Goal: Task Accomplishment & Management: Manage account settings

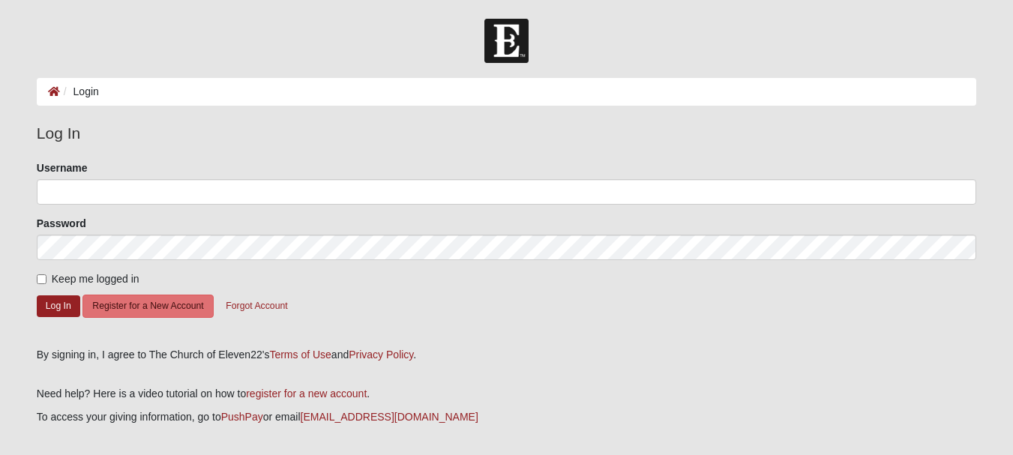
click at [160, 180] on input "Username" at bounding box center [507, 191] width 940 height 25
type input "[EMAIL_ADDRESS][DOMAIN_NAME]"
click at [40, 279] on input "Keep me logged in" at bounding box center [42, 279] width 10 height 10
checkbox input "true"
click at [50, 304] on button "Log In" at bounding box center [58, 306] width 43 height 22
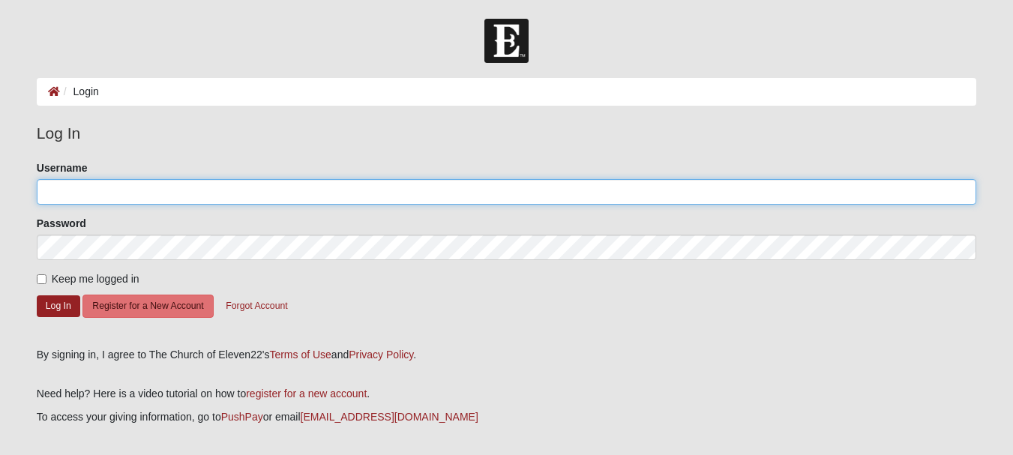
click at [76, 199] on input "Username" at bounding box center [507, 191] width 940 height 25
type input "[EMAIL_ADDRESS][DOMAIN_NAME]"
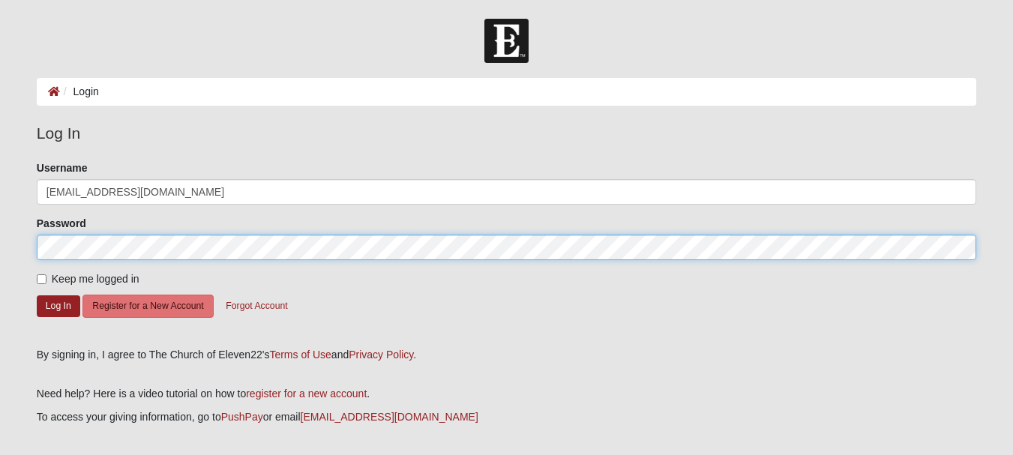
click at [181, 232] on div "Password" at bounding box center [507, 238] width 940 height 44
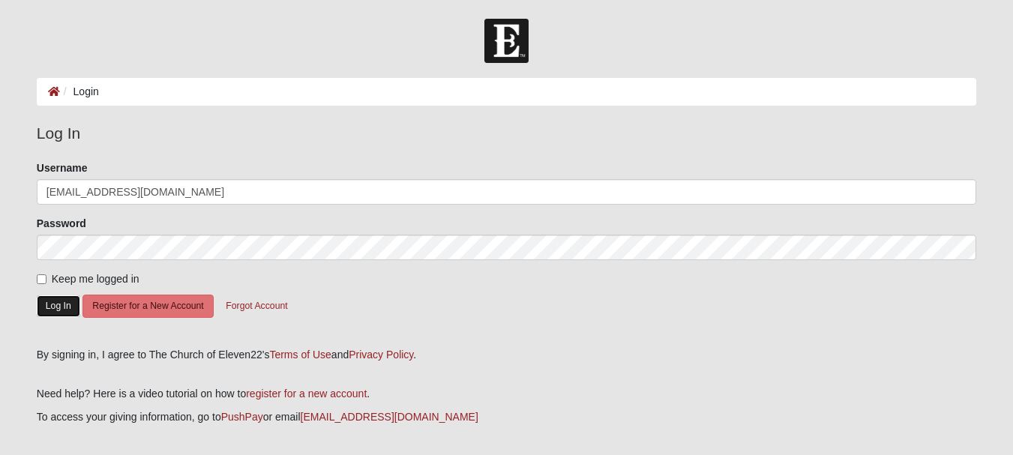
click at [59, 300] on button "Log In" at bounding box center [58, 306] width 43 height 22
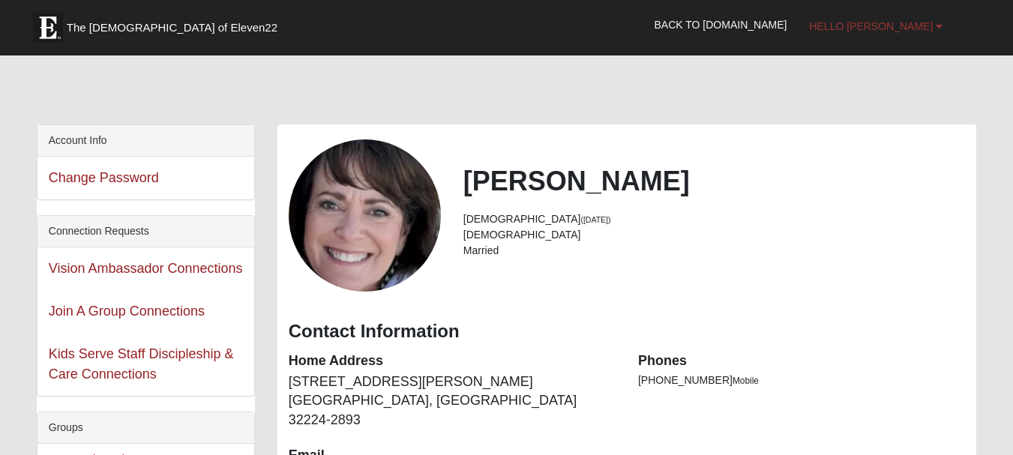
click at [927, 23] on span "Hello [PERSON_NAME]" at bounding box center [871, 26] width 124 height 12
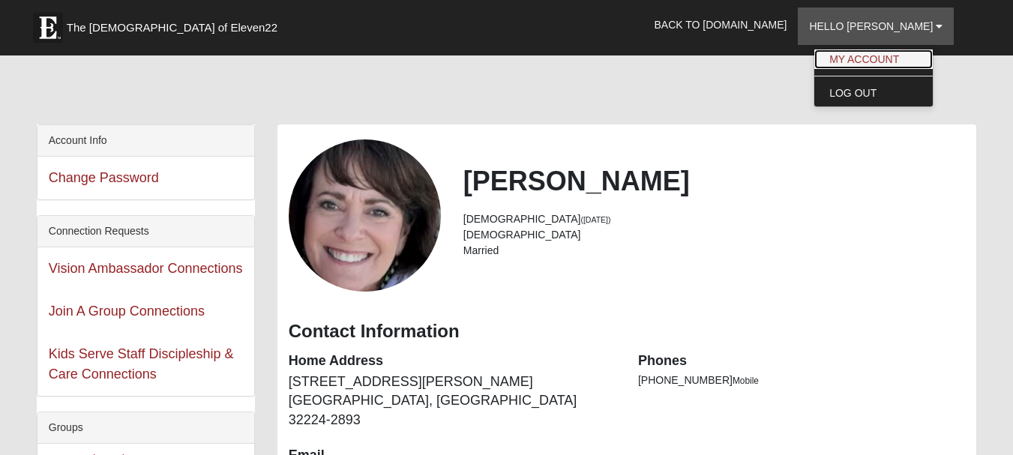
click at [898, 56] on link "My Account" at bounding box center [873, 58] width 118 height 19
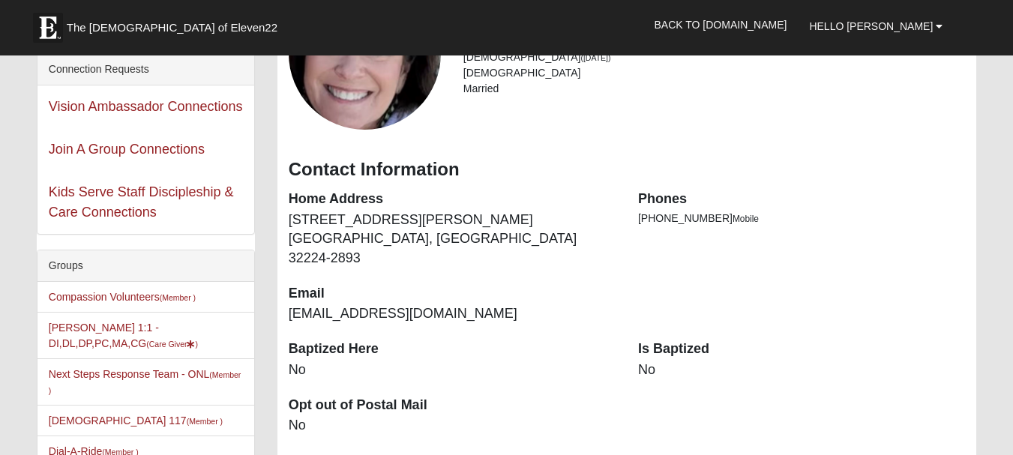
scroll to position [163, 0]
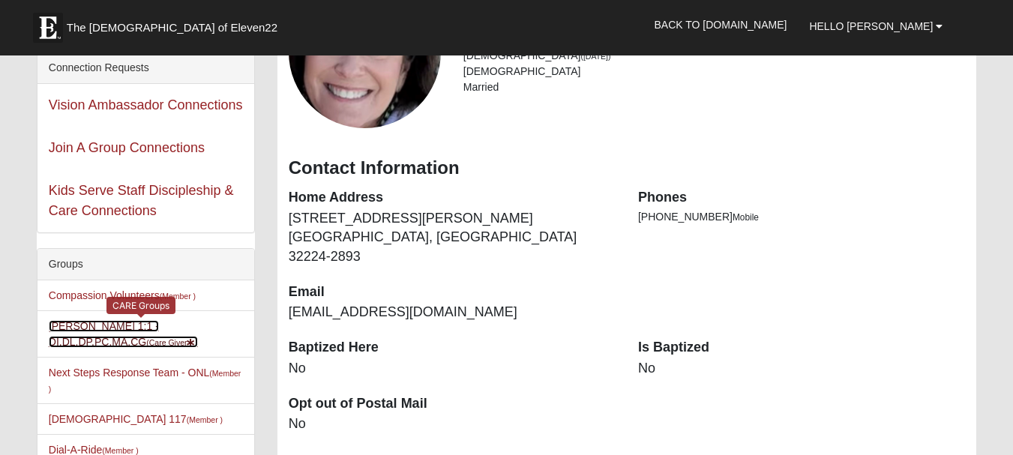
click at [125, 322] on link "[PERSON_NAME] 1:1 - DI,DL,DP,PC,MA,CG (Care Giver )" at bounding box center [123, 334] width 149 height 28
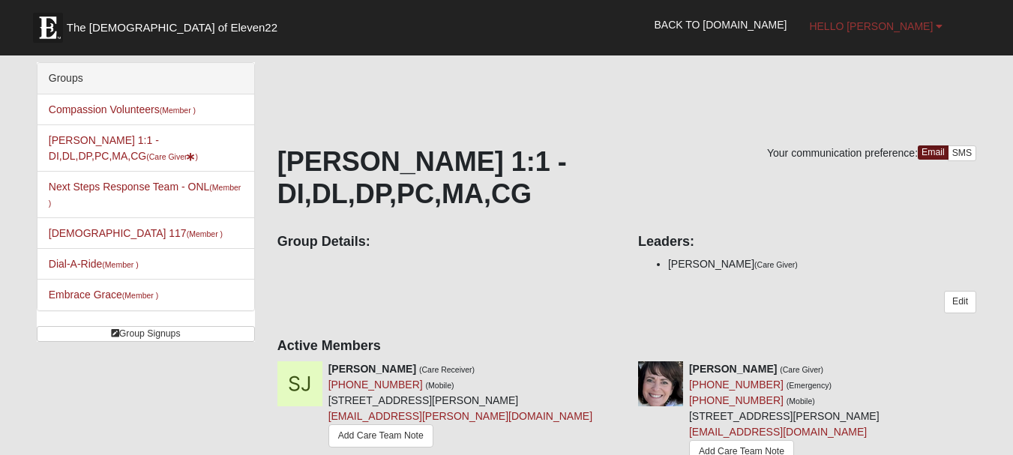
click at [903, 28] on span "Hello [PERSON_NAME]" at bounding box center [871, 26] width 124 height 12
